Goal: Transaction & Acquisition: Purchase product/service

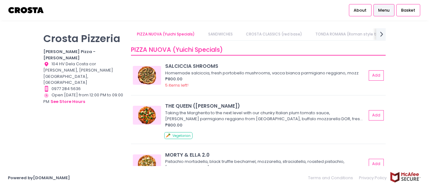
click at [260, 36] on link "CROSTA CLASSICS (red base)" at bounding box center [274, 34] width 68 height 12
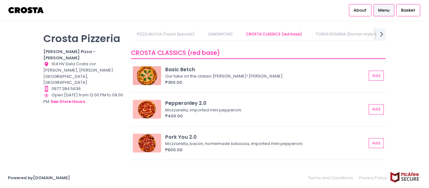
scroll to position [213, 0]
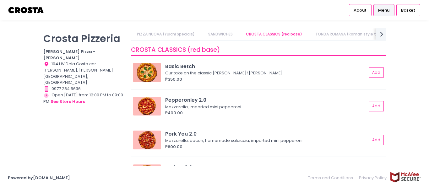
click at [332, 35] on link "TONDA ROMANA (Roman style thin crust)" at bounding box center [355, 34] width 92 height 12
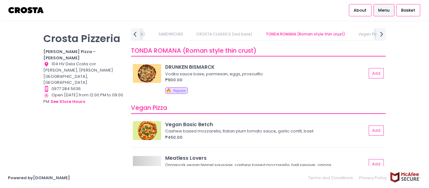
scroll to position [362, 0]
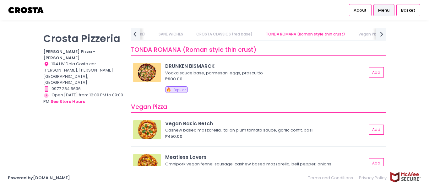
click at [172, 32] on link "SANDWICHES" at bounding box center [170, 34] width 37 height 12
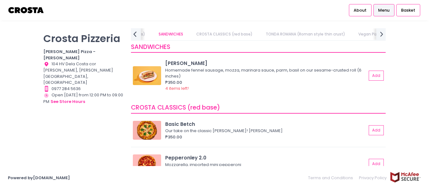
scroll to position [152, 0]
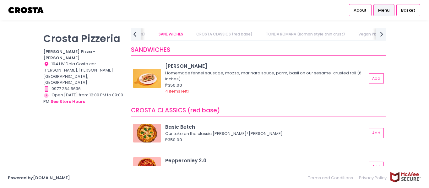
click at [133, 33] on icon "prev Created with Sketch." at bounding box center [134, 34] width 9 height 9
click at [133, 33] on link "PIZZA NUOVA (Yuichi Specials)" at bounding box center [166, 34] width 70 height 12
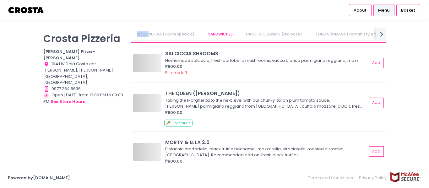
click at [133, 33] on link "PIZZA NUOVA (Yuichi Specials)" at bounding box center [166, 34] width 70 height 12
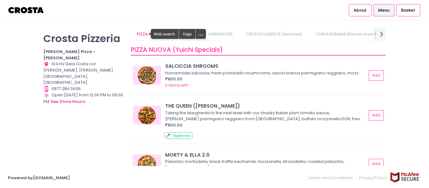
click at [219, 13] on div "About Menu Basket" at bounding box center [214, 10] width 429 height 20
click at [174, 35] on link "PIZZA NUOVA (Yuichi Specials)" at bounding box center [166, 34] width 70 height 12
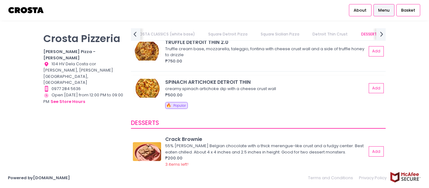
scroll to position [0, 346]
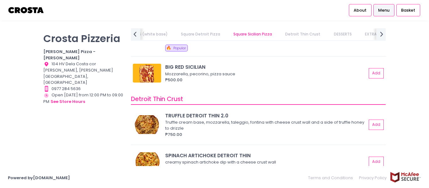
click at [248, 35] on link "Square Sicilian Pizza" at bounding box center [252, 34] width 51 height 12
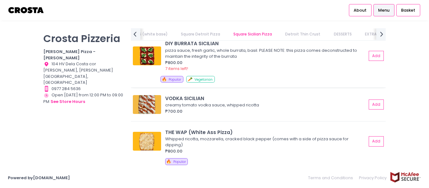
scroll to position [983, 0]
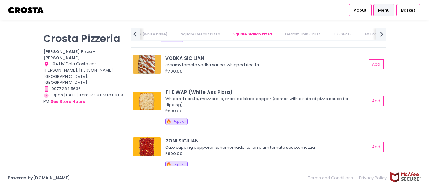
click at [295, 34] on link "Detroit Thin Crust" at bounding box center [302, 34] width 47 height 12
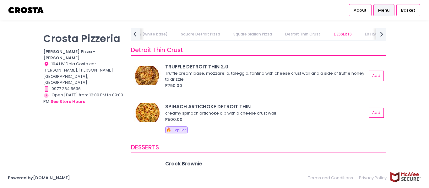
scroll to position [1148, 0]
click at [366, 34] on link "EXTRAS" at bounding box center [372, 34] width 26 height 12
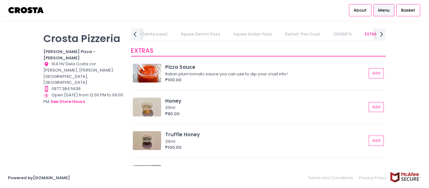
scroll to position [1306, 0]
click at [380, 35] on icon "next Created with Sketch." at bounding box center [381, 34] width 9 height 9
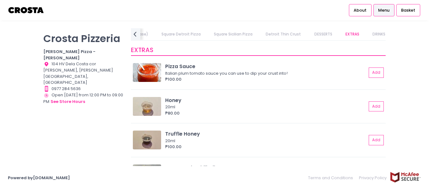
click at [379, 35] on link "DRINKS" at bounding box center [378, 34] width 25 height 12
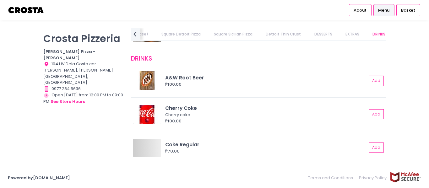
scroll to position [1455, 0]
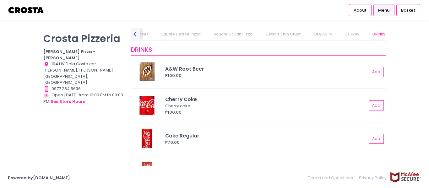
click at [373, 35] on link "DRINKS" at bounding box center [378, 34] width 25 height 12
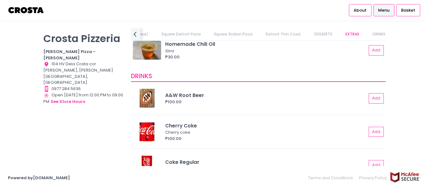
scroll to position [1391, 0]
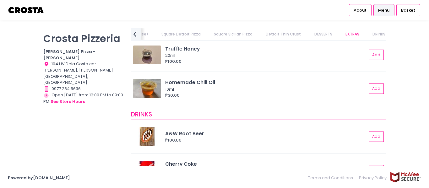
click at [135, 34] on icon "prev Created with Sketch." at bounding box center [134, 34] width 9 height 9
click at [159, 32] on link "Vegan Pizza" at bounding box center [159, 34] width 36 height 12
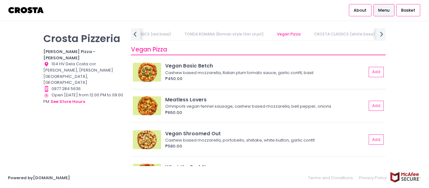
scroll to position [419, 0]
click at [135, 34] on icon "prev Created with Sketch." at bounding box center [134, 34] width 9 height 9
click at [135, 34] on icon at bounding box center [134, 33] width 3 height 5
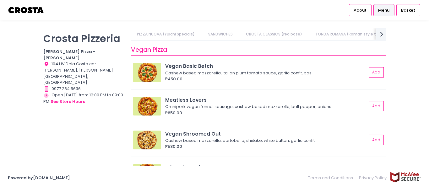
click at [225, 33] on link "SANDWICHES" at bounding box center [220, 34] width 37 height 12
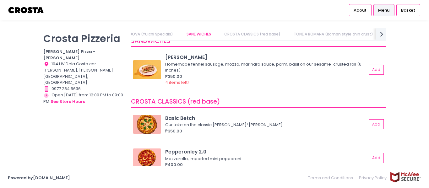
scroll to position [152, 0]
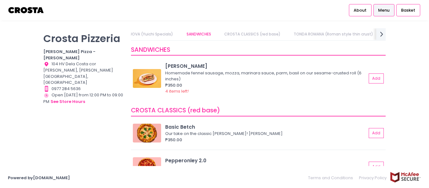
click at [164, 35] on link "PIZZA NUOVA (Yuichi Specials)" at bounding box center [144, 34] width 70 height 12
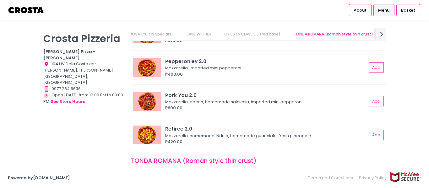
scroll to position [283, 0]
